Goal: Task Accomplishment & Management: Manage account settings

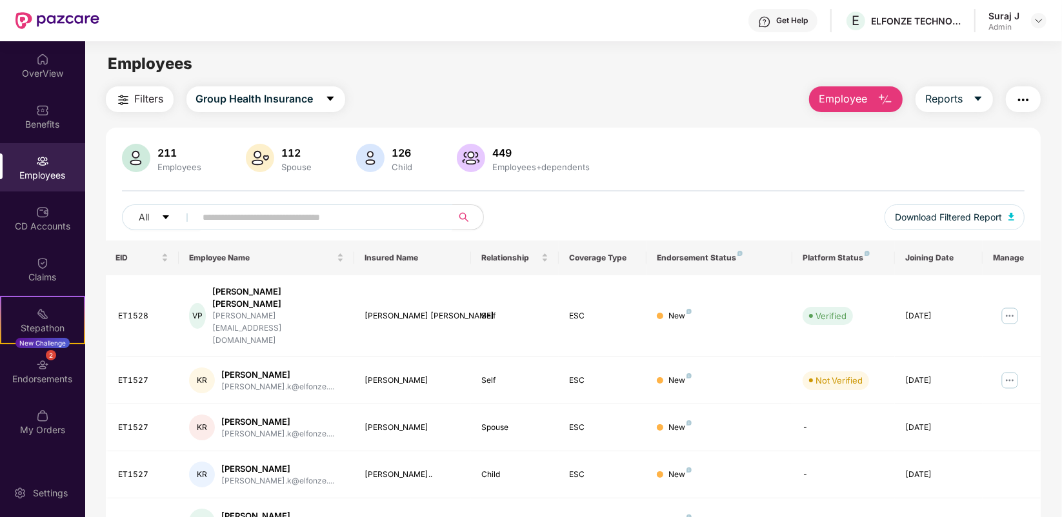
click at [317, 210] on input "text" at bounding box center [319, 217] width 232 height 19
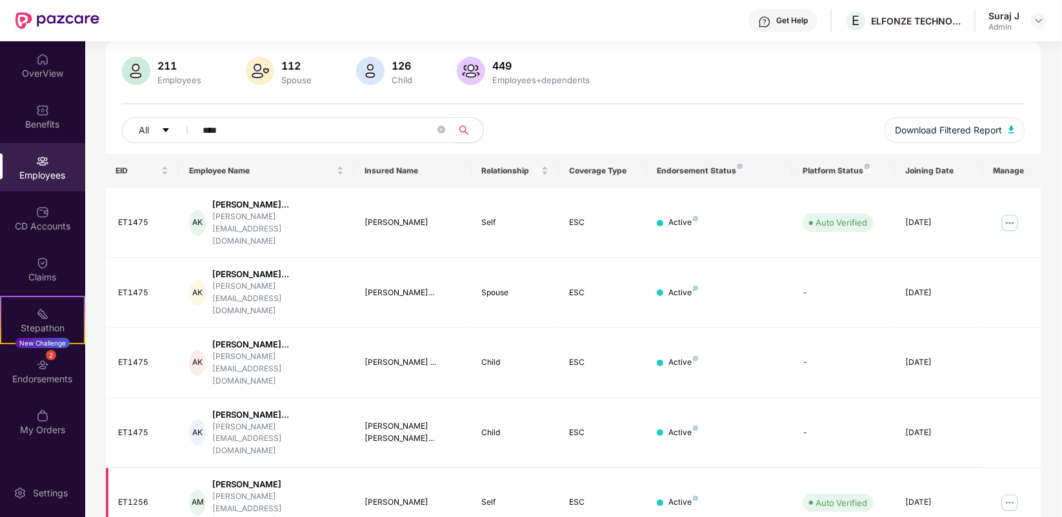
scroll to position [88, 0]
type input "****"
click at [1014, 492] on img at bounding box center [1009, 502] width 21 height 21
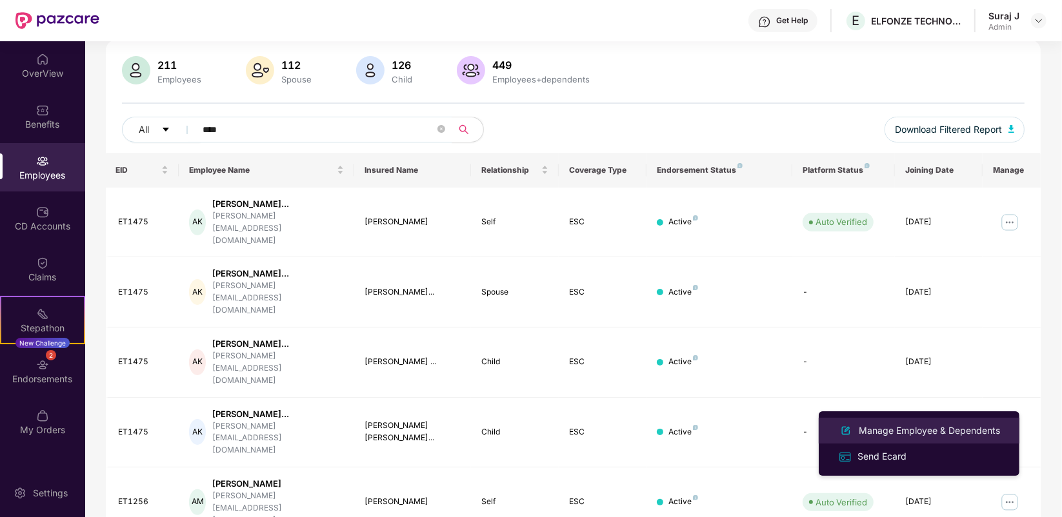
click at [934, 434] on div "Manage Employee & Dependents" at bounding box center [929, 431] width 146 height 14
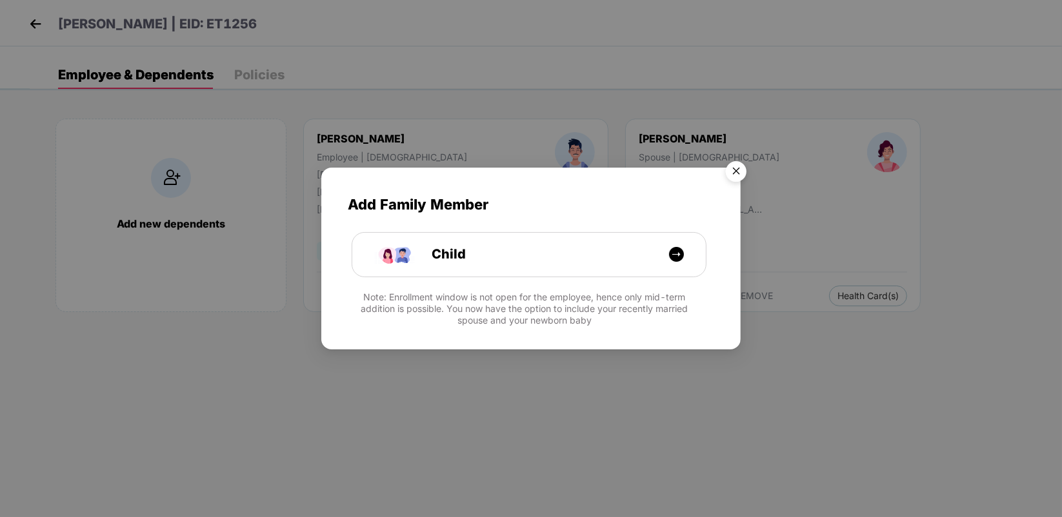
click at [740, 171] on img "Close" at bounding box center [736, 173] width 36 height 36
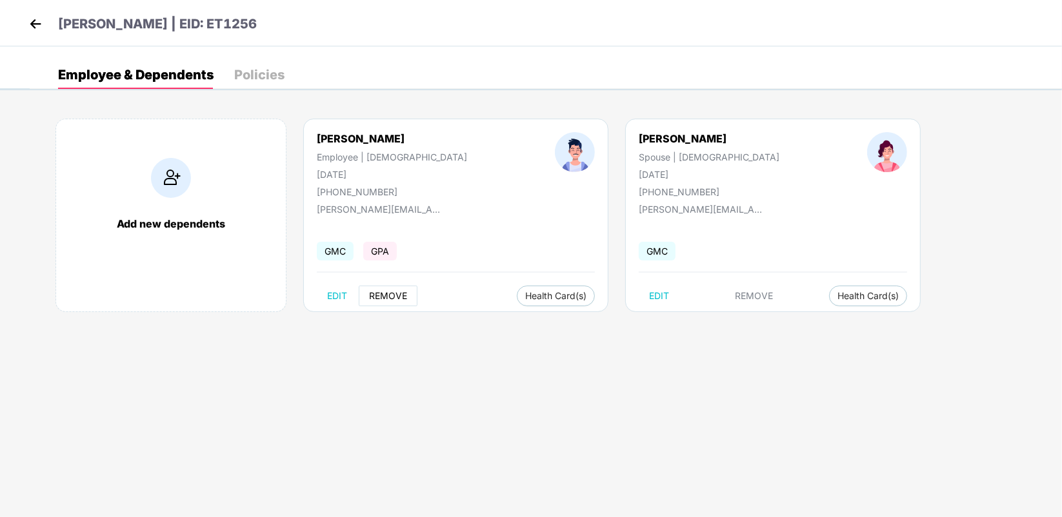
click at [386, 300] on span "REMOVE" at bounding box center [388, 296] width 38 height 10
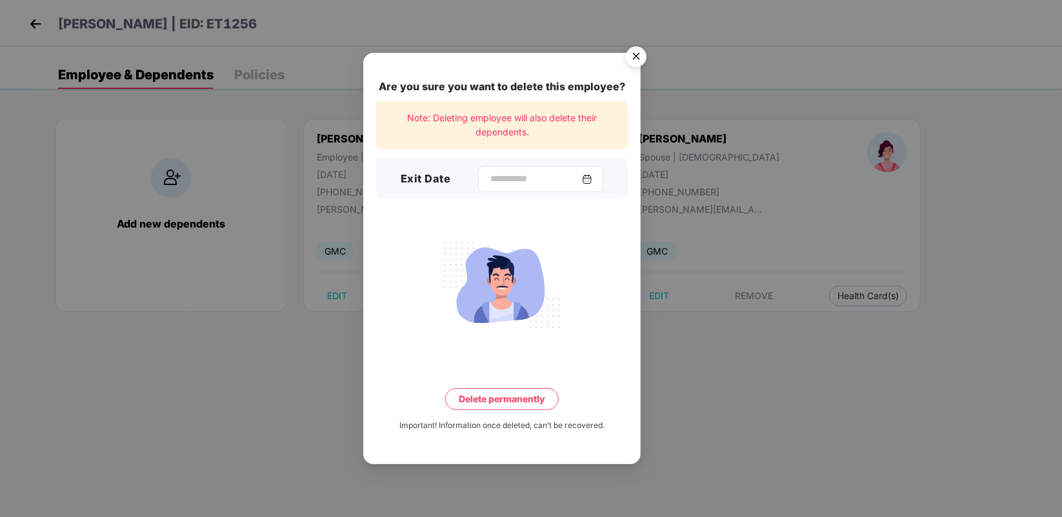
click at [589, 184] on div at bounding box center [540, 179] width 125 height 26
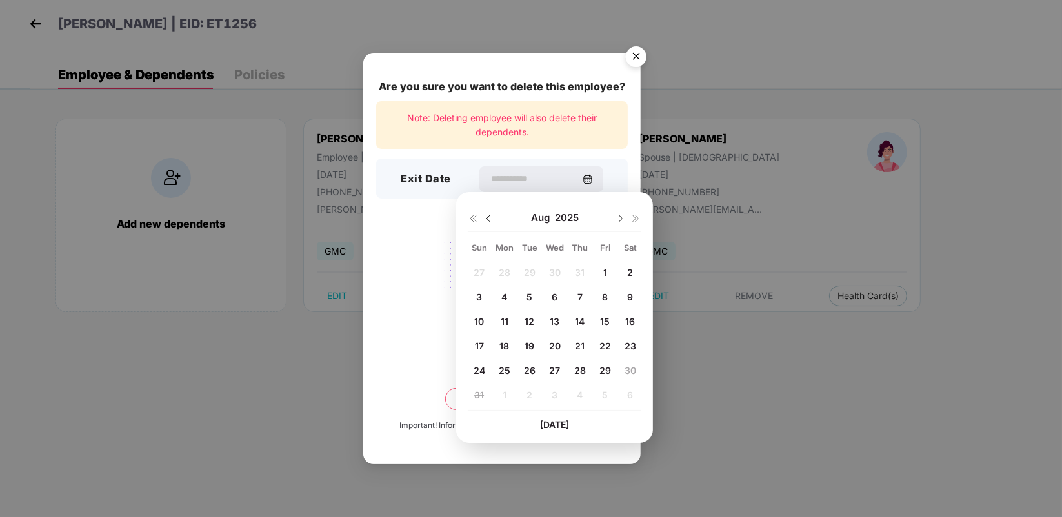
click at [606, 370] on span "29" at bounding box center [605, 370] width 12 height 11
type input "**********"
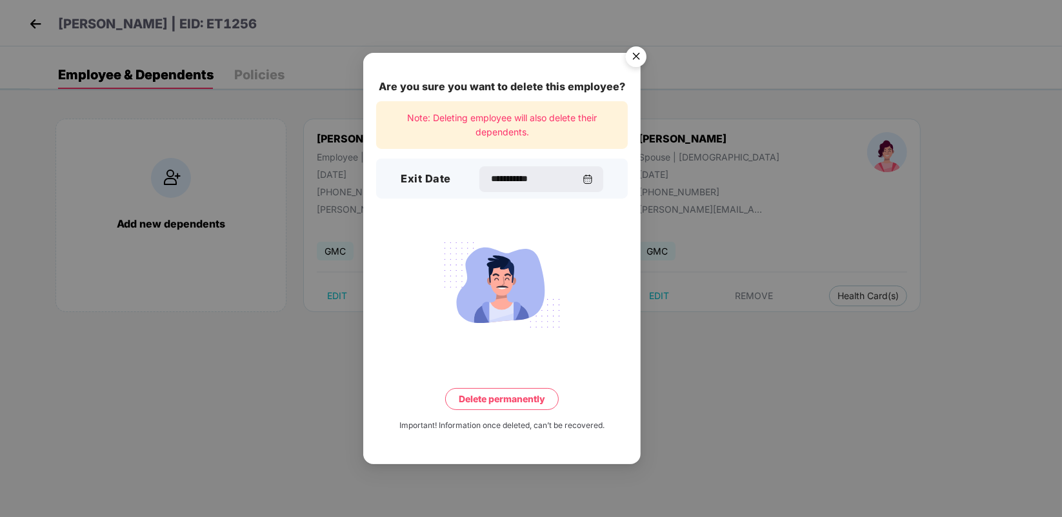
click at [517, 392] on button "Delete permanently" at bounding box center [502, 399] width 114 height 22
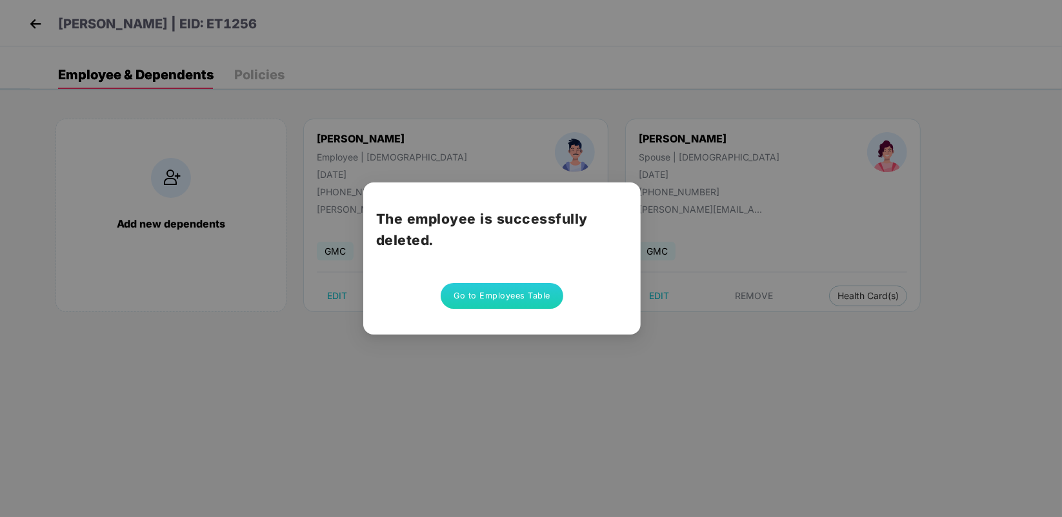
click at [510, 302] on button "Go to Employees Table" at bounding box center [502, 296] width 123 height 26
